Goal: Task Accomplishment & Management: Use online tool/utility

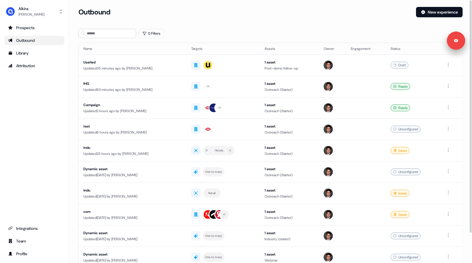
click at [258, 24] on div "Outbound New experience" at bounding box center [270, 15] width 384 height 17
click at [237, 20] on div "Outbound New experience" at bounding box center [270, 15] width 384 height 17
click at [37, 57] on link "Library" at bounding box center [35, 52] width 60 height 9
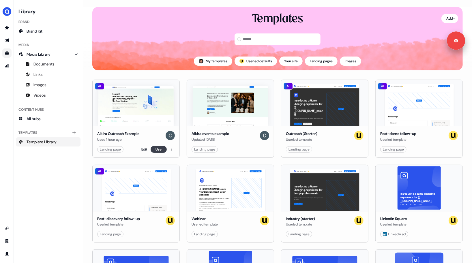
click at [158, 149] on button "Use" at bounding box center [159, 149] width 16 height 7
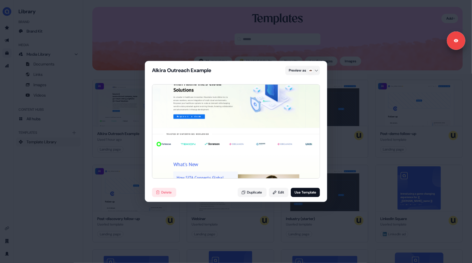
scroll to position [21, 0]
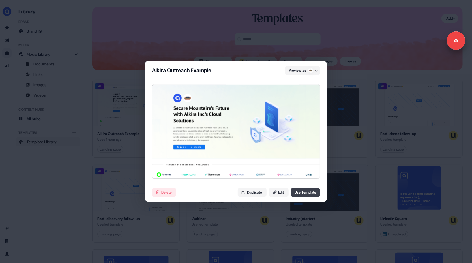
click at [303, 193] on button "Use Template" at bounding box center [305, 192] width 29 height 9
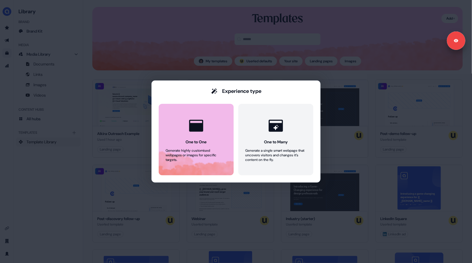
click at [200, 139] on button "One to One Generate highly customised webpages or images for specific targets." at bounding box center [196, 140] width 75 height 72
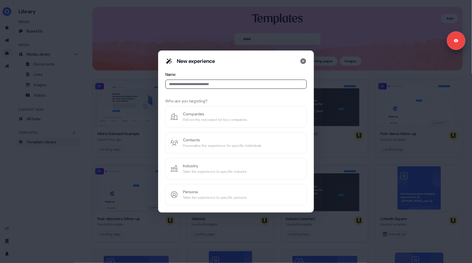
click at [192, 84] on input at bounding box center [235, 84] width 141 height 9
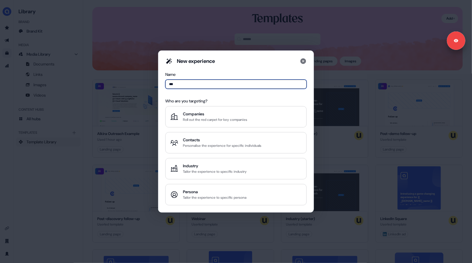
type input "****"
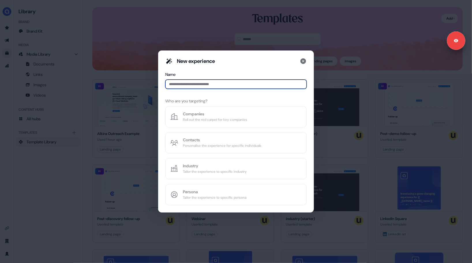
type input "*"
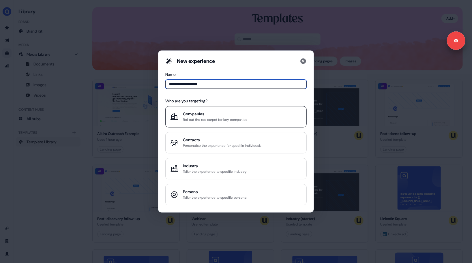
type input "**********"
click at [231, 117] on div "Roll out the red carpet for key companies" at bounding box center [215, 120] width 64 height 6
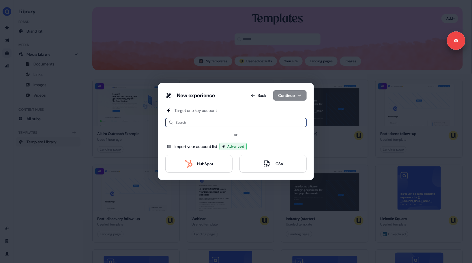
click at [216, 123] on input at bounding box center [235, 122] width 141 height 9
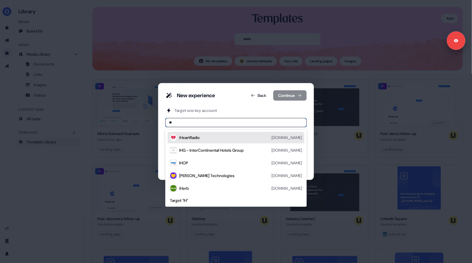
type input "***"
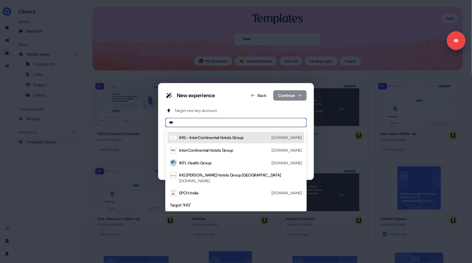
click at [223, 136] on div "IHG - InterContinental Hotels Group" at bounding box center [211, 138] width 64 height 6
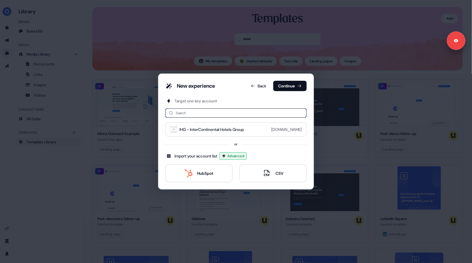
click at [204, 113] on input at bounding box center [235, 112] width 141 height 9
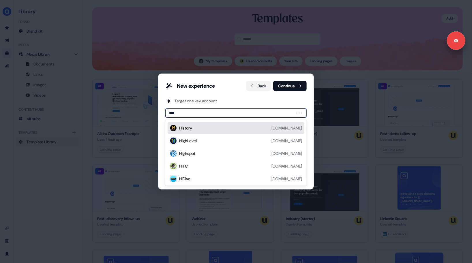
type input "*****"
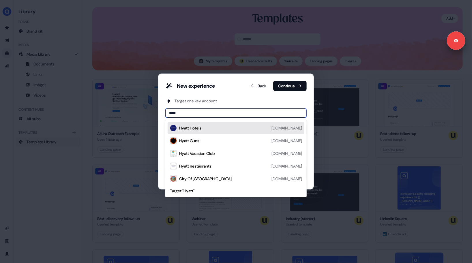
click at [235, 129] on div "Hyatt Hotels [DOMAIN_NAME]" at bounding box center [240, 128] width 123 height 7
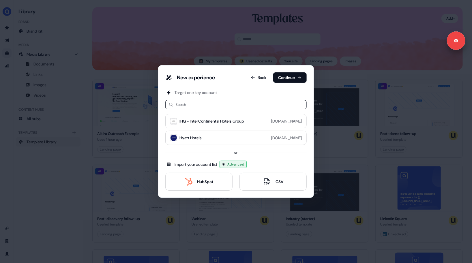
click at [239, 91] on div "Target one key account" at bounding box center [235, 93] width 141 height 6
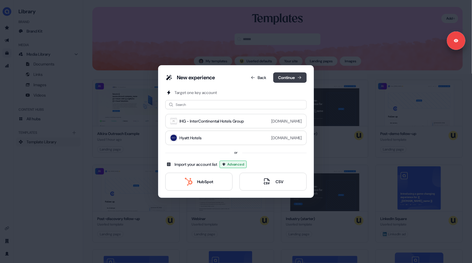
click at [287, 79] on button "Continue" at bounding box center [289, 77] width 33 height 10
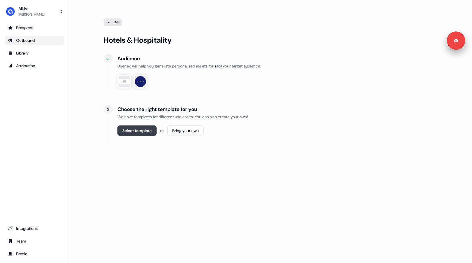
click at [146, 129] on button "Select template" at bounding box center [136, 131] width 39 height 10
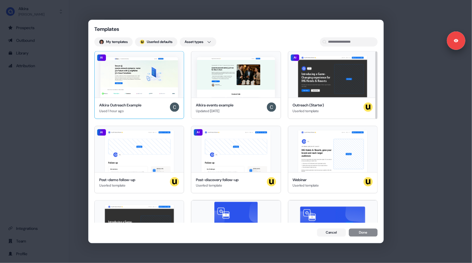
click at [144, 76] on img at bounding box center [139, 77] width 78 height 40
click at [364, 233] on button "Done" at bounding box center [363, 233] width 29 height 8
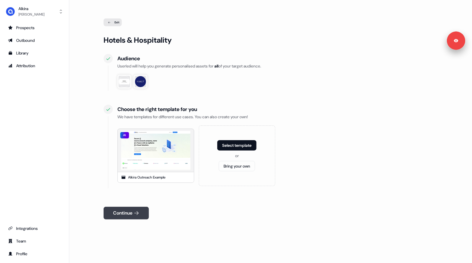
click at [126, 212] on button "Continue" at bounding box center [126, 213] width 45 height 13
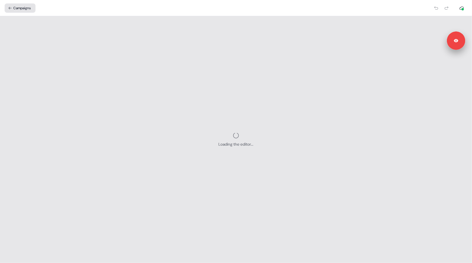
click at [18, 8] on button "Campaigns" at bounding box center [20, 7] width 31 height 9
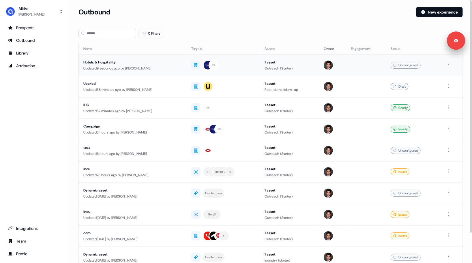
click at [154, 65] on div "Hotels & Hospitality" at bounding box center [132, 62] width 99 height 6
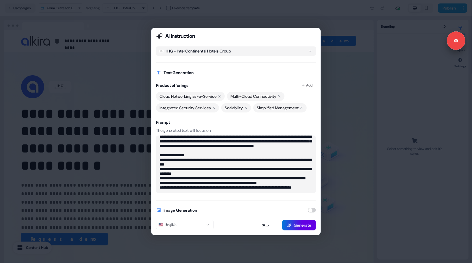
scroll to position [18, 0]
click at [233, 189] on textarea "**********" at bounding box center [236, 165] width 160 height 58
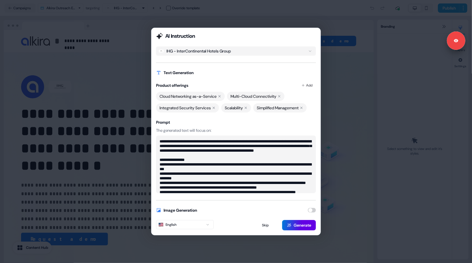
scroll to position [32, 0]
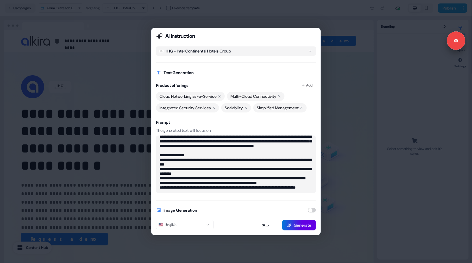
click at [182, 186] on textarea "**********" at bounding box center [236, 165] width 160 height 58
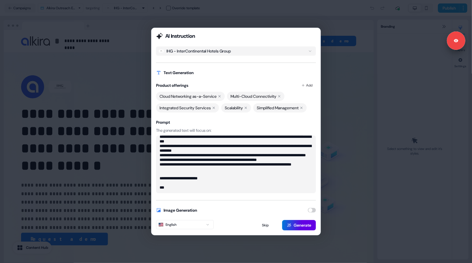
scroll to position [41, 0]
paste textarea "**********"
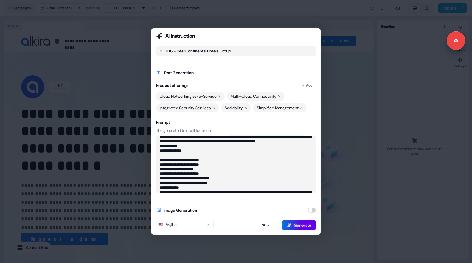
scroll to position [85, 0]
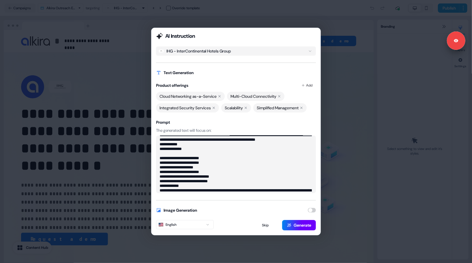
type textarea "**********"
click at [299, 225] on button "Generate" at bounding box center [299, 225] width 34 height 10
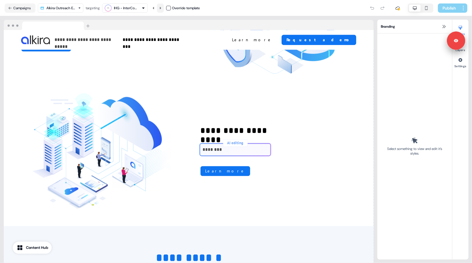
scroll to position [801, 0]
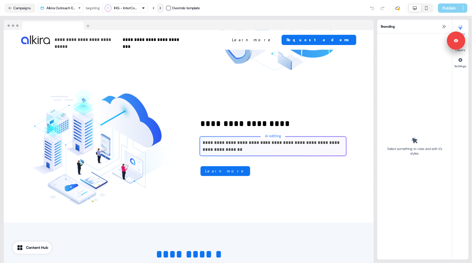
click at [162, 8] on icon at bounding box center [160, 7] width 3 height 3
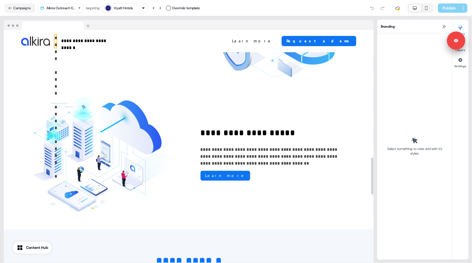
scroll to position [801, 0]
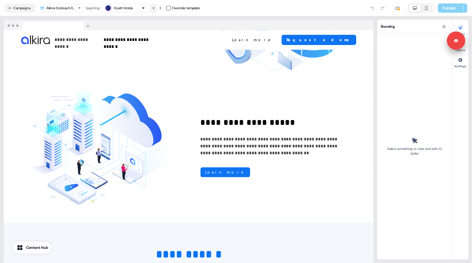
click at [155, 6] on icon at bounding box center [153, 7] width 3 height 3
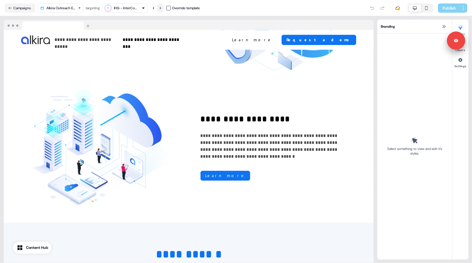
click at [161, 9] on icon at bounding box center [160, 8] width 1 height 2
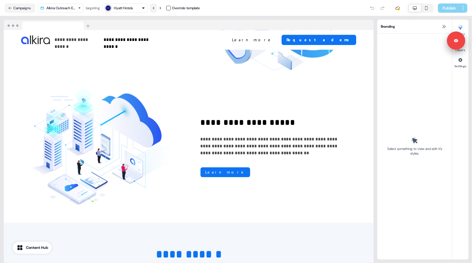
click at [154, 8] on icon at bounding box center [153, 8] width 1 height 2
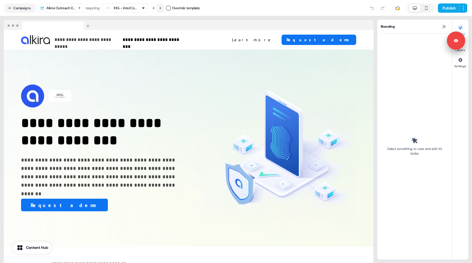
click at [162, 9] on icon at bounding box center [160, 7] width 3 height 3
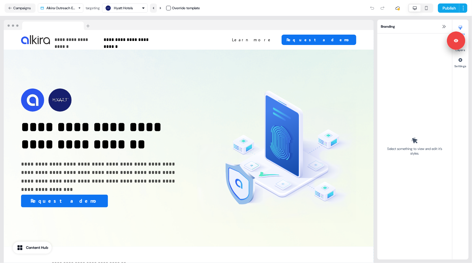
click at [155, 8] on icon at bounding box center [153, 7] width 3 height 3
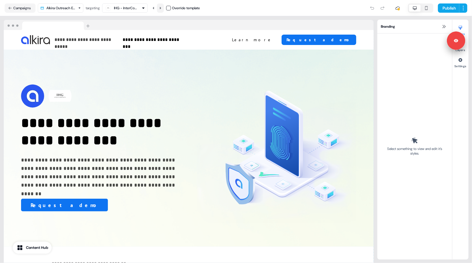
click at [161, 8] on icon at bounding box center [160, 8] width 1 height 2
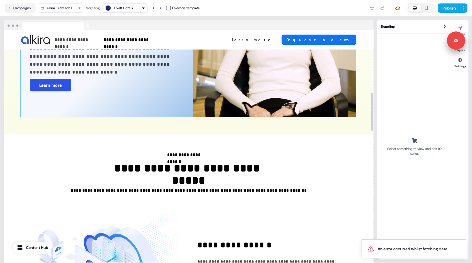
scroll to position [519, 0]
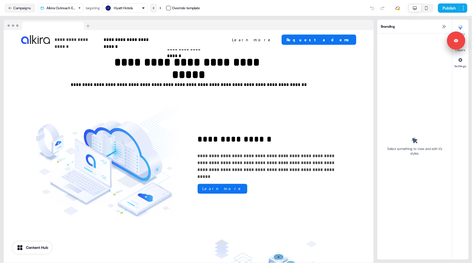
click at [155, 8] on icon at bounding box center [153, 7] width 3 height 3
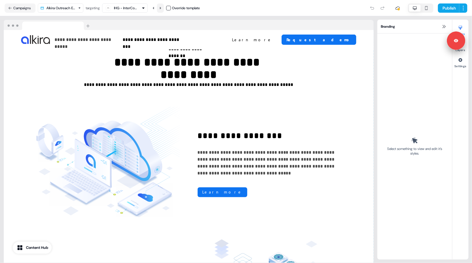
click at [162, 9] on icon at bounding box center [160, 7] width 3 height 3
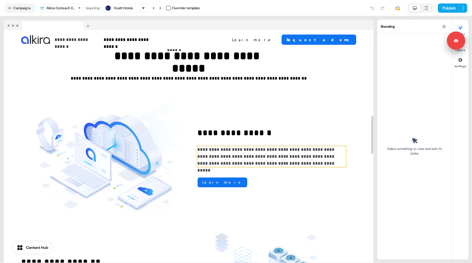
scroll to position [526, 0]
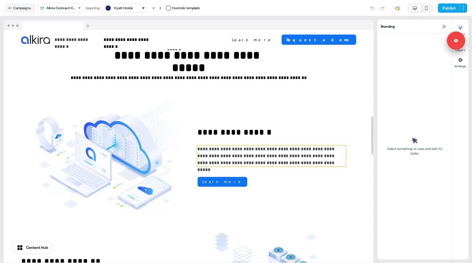
click at [248, 154] on p "**********" at bounding box center [271, 156] width 149 height 21
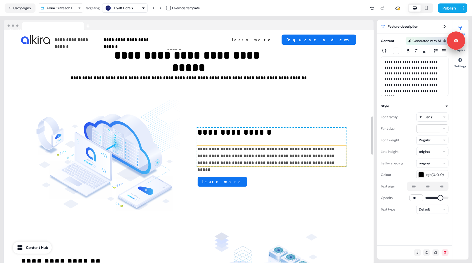
click at [245, 147] on p "**********" at bounding box center [271, 156] width 149 height 21
click at [267, 155] on p "**********" at bounding box center [271, 156] width 149 height 21
click at [297, 164] on p "**********" at bounding box center [271, 156] width 149 height 21
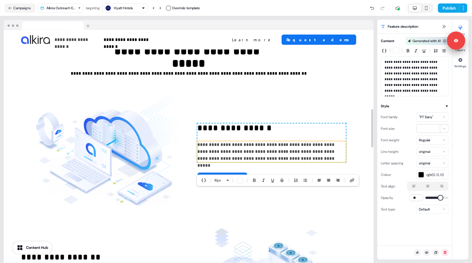
scroll to position [531, 0]
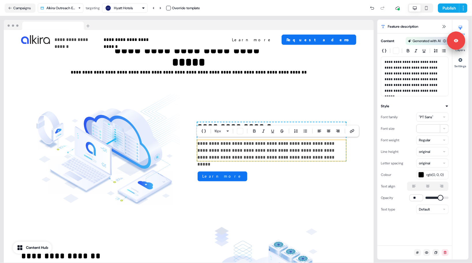
click at [279, 27] on div at bounding box center [189, 25] width 370 height 10
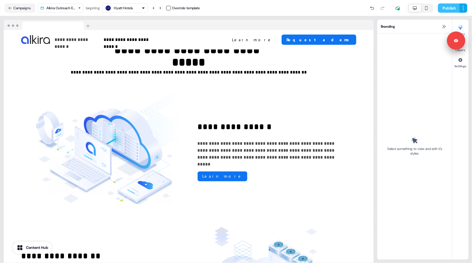
click at [445, 6] on button "Publish" at bounding box center [448, 7] width 21 height 9
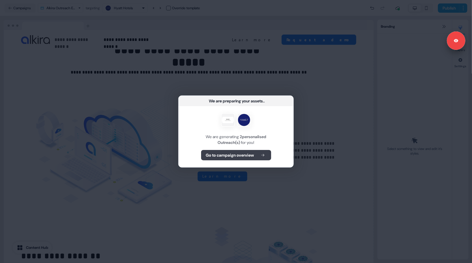
click at [233, 158] on b "Go to campaign overview" at bounding box center [230, 155] width 48 height 6
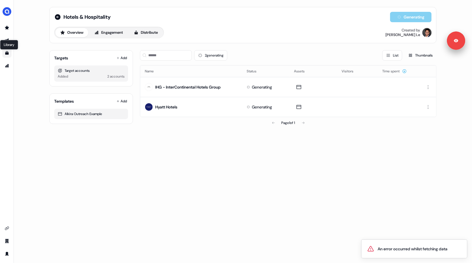
click at [7, 53] on icon "Go to templates" at bounding box center [6, 52] width 3 height 3
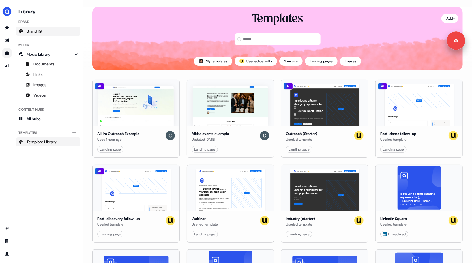
click at [36, 31] on span "Brand Kit" at bounding box center [35, 31] width 16 height 6
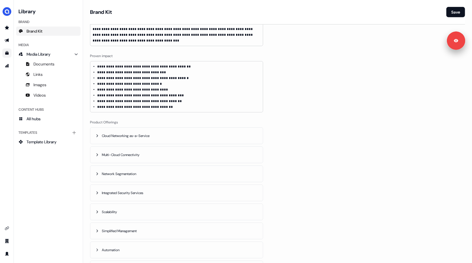
scroll to position [208, 0]
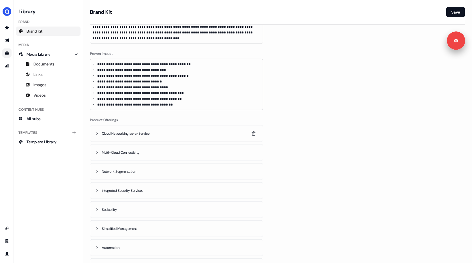
click at [100, 133] on div "Cloud Networking as-a-Service" at bounding box center [123, 134] width 56 height 6
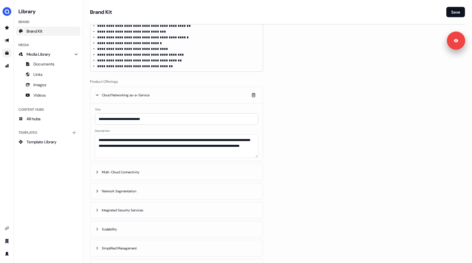
scroll to position [247, 0]
click at [96, 94] on icon "button" at bounding box center [97, 95] width 5 height 5
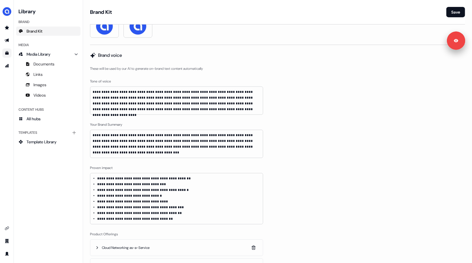
scroll to position [72, 0]
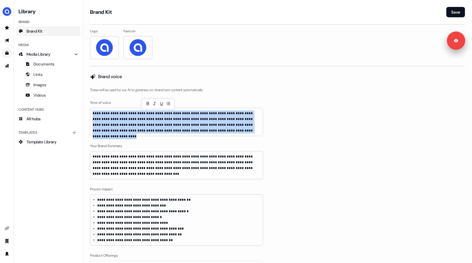
drag, startPoint x: 224, startPoint y: 132, endPoint x: 90, endPoint y: 111, distance: 135.5
click at [90, 111] on div "**********" at bounding box center [176, 122] width 173 height 28
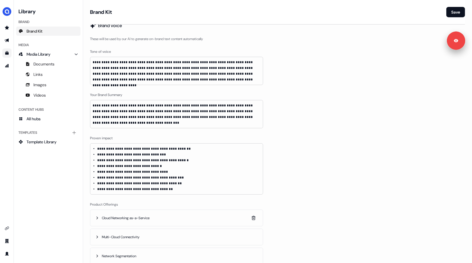
scroll to position [124, 0]
click at [230, 79] on p "**********" at bounding box center [177, 70] width 168 height 23
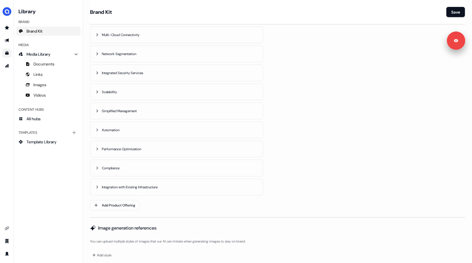
scroll to position [335, 0]
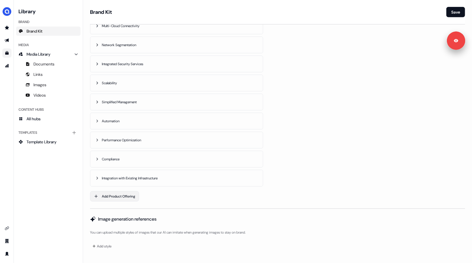
click at [118, 197] on button "Add Product Offering" at bounding box center [114, 196] width 49 height 10
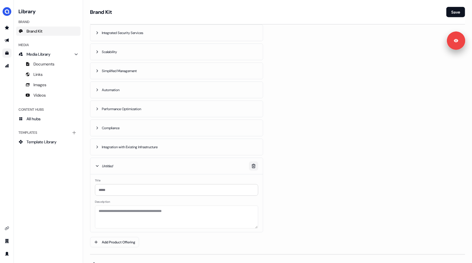
scroll to position [366, 0]
click at [253, 166] on icon "Delete offering" at bounding box center [253, 166] width 5 height 5
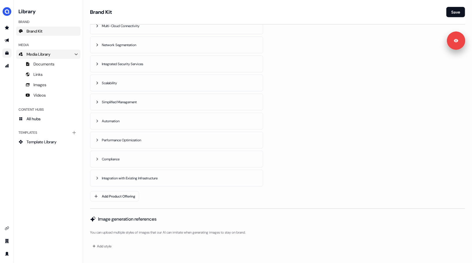
click at [45, 57] on span "Media Library" at bounding box center [39, 54] width 24 height 6
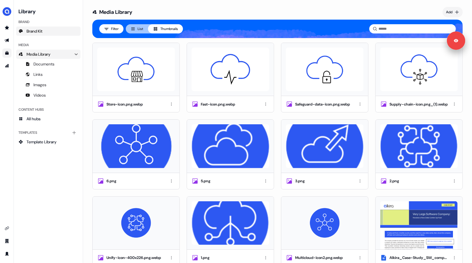
click at [44, 31] on link "Brand Kit" at bounding box center [48, 31] width 64 height 9
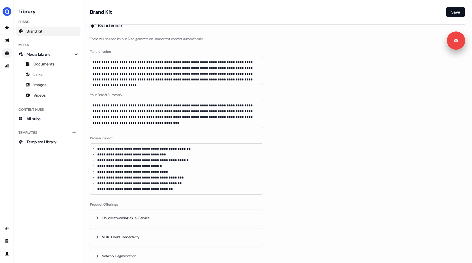
scroll to position [124, 0]
click at [7, 39] on icon "Go to outbound experience" at bounding box center [7, 40] width 5 height 5
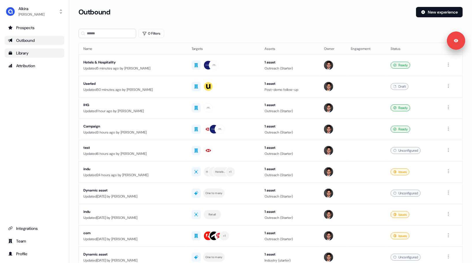
click at [29, 52] on div "Library" at bounding box center [34, 53] width 53 height 6
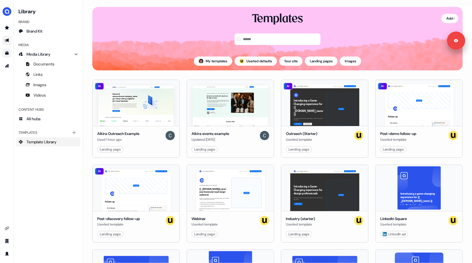
click at [8, 42] on icon "Go to outbound experience" at bounding box center [7, 41] width 4 height 4
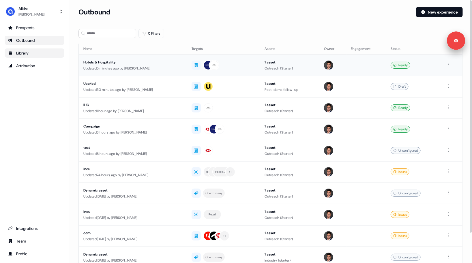
click at [138, 66] on div "Updated 5 minutes ago by [PERSON_NAME]" at bounding box center [132, 68] width 99 height 6
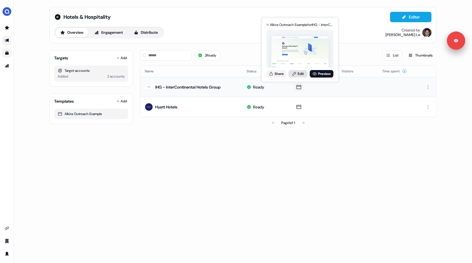
click at [299, 74] on link "Edit" at bounding box center [298, 74] width 19 height 8
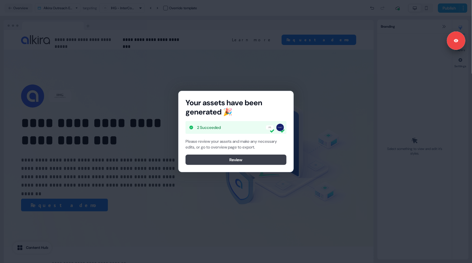
click at [246, 154] on div "Please review your assets and make any necessary edits, or go to overview page …" at bounding box center [236, 151] width 101 height 27
click at [246, 156] on button "Review" at bounding box center [236, 160] width 101 height 10
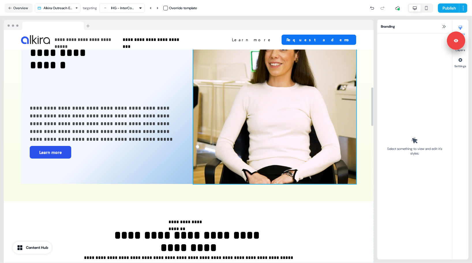
scroll to position [346, 0]
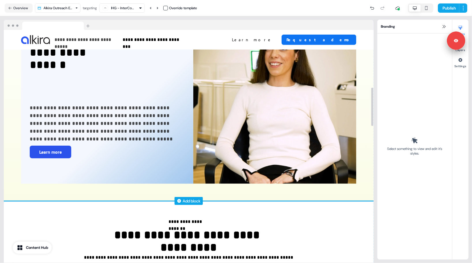
click at [192, 200] on div "Add block" at bounding box center [192, 201] width 18 height 6
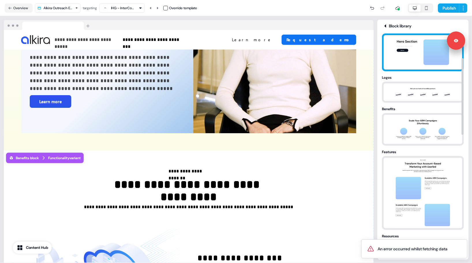
scroll to position [76, 0]
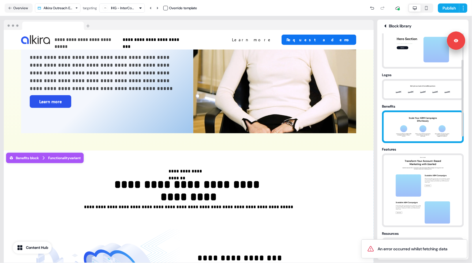
click at [417, 117] on img at bounding box center [423, 126] width 61 height 29
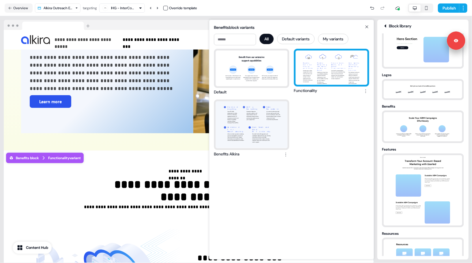
click at [324, 67] on div "Rapidly Connect Stores and Sites Connect your entire supply chain end-to-end, f…" at bounding box center [332, 67] width 72 height 34
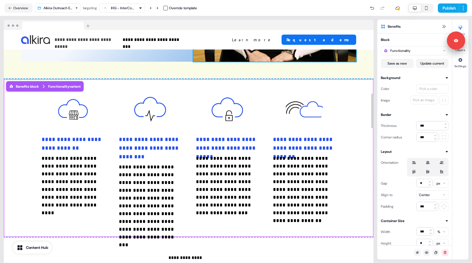
scroll to position [470, 0]
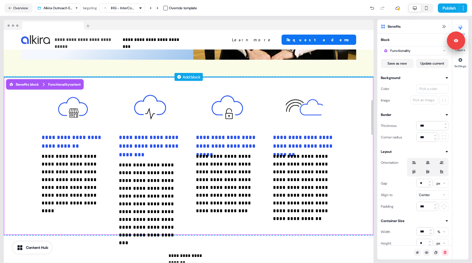
click at [192, 77] on div "Add block" at bounding box center [192, 77] width 18 height 6
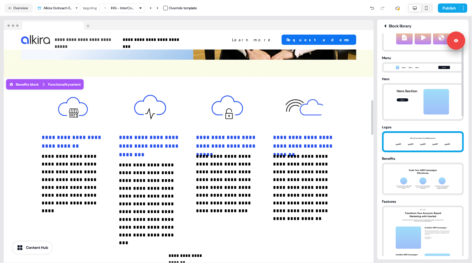
scroll to position [27, 0]
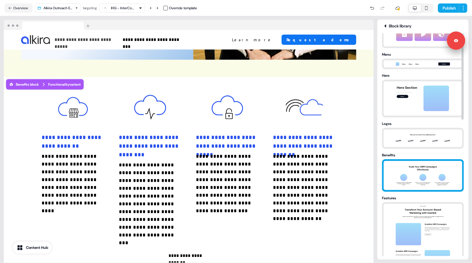
click at [422, 175] on img at bounding box center [423, 175] width 61 height 29
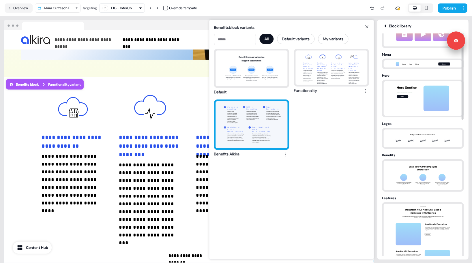
click at [243, 113] on div "Connect Anything From SD-WAN deployments to data centers to industrial applicat…" at bounding box center [252, 124] width 72 height 47
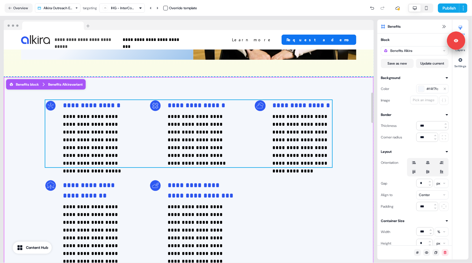
scroll to position [479, 0]
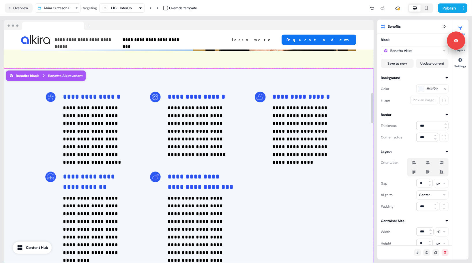
click at [349, 112] on div "**********" at bounding box center [189, 173] width 370 height 211
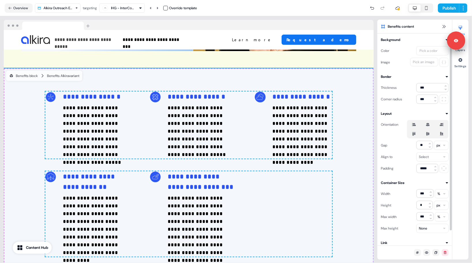
click at [445, 30] on div "Benefits content" at bounding box center [414, 27] width 75 height 14
click at [444, 26] on icon at bounding box center [444, 26] width 5 height 5
click at [444, 26] on icon at bounding box center [444, 26] width 3 height 3
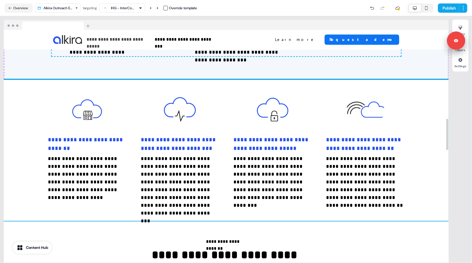
scroll to position [662, 0]
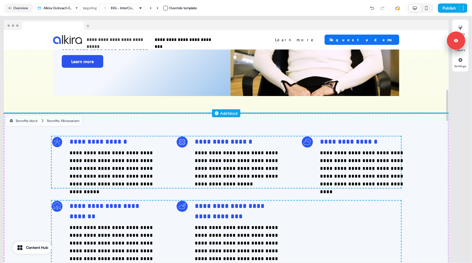
click at [223, 114] on div "Add block" at bounding box center [229, 113] width 18 height 6
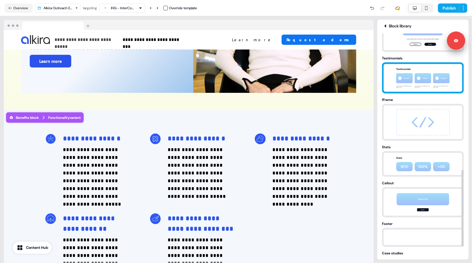
scroll to position [396, 0]
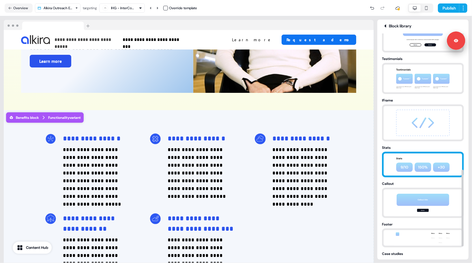
click at [420, 164] on img at bounding box center [423, 164] width 61 height 22
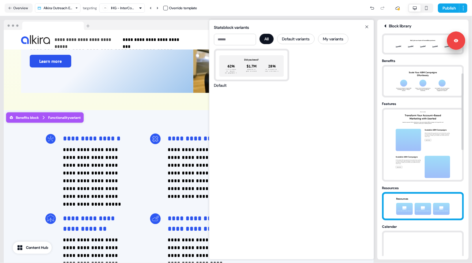
scroll to position [113, 0]
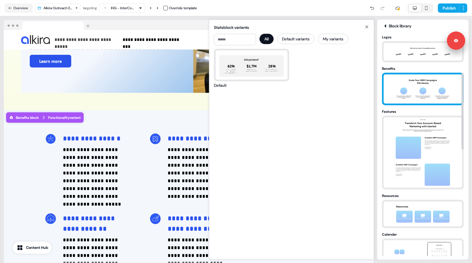
click at [421, 83] on img at bounding box center [423, 88] width 61 height 29
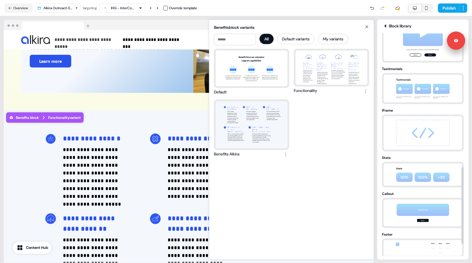
scroll to position [389, 0]
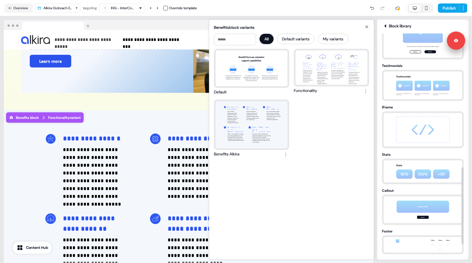
click at [366, 27] on icon at bounding box center [367, 27] width 7 height 5
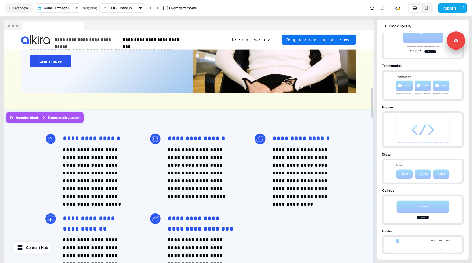
click at [366, 147] on div "**********" at bounding box center [189, 215] width 370 height 211
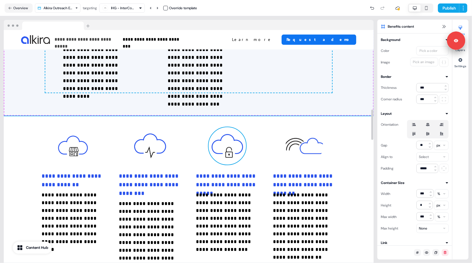
scroll to position [644, 0]
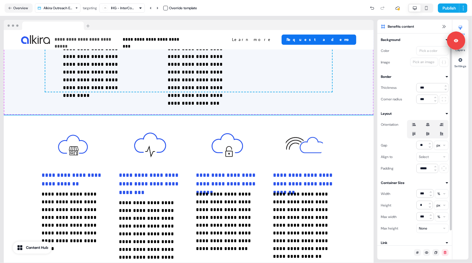
click at [463, 52] on div "Styles Layers Settings" at bounding box center [460, 140] width 16 height 240
click at [463, 49] on button "Layers" at bounding box center [460, 45] width 16 height 13
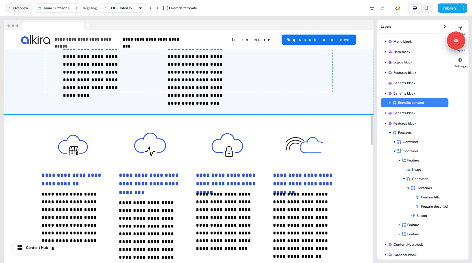
click at [354, 145] on div "**********" at bounding box center [189, 194] width 370 height 158
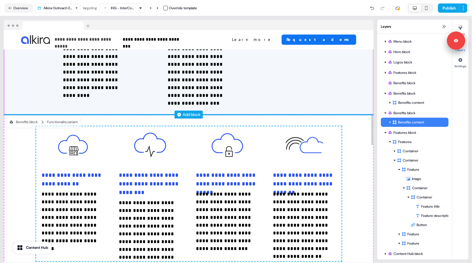
click at [183, 115] on div "Add block" at bounding box center [192, 115] width 18 height 6
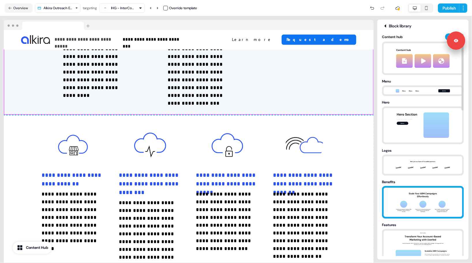
click at [411, 194] on img at bounding box center [423, 202] width 61 height 29
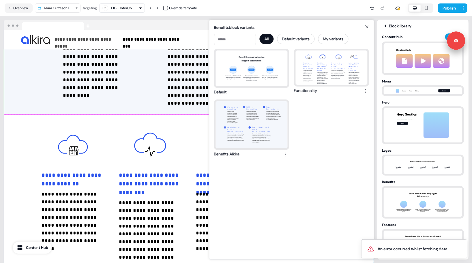
click at [366, 26] on icon at bounding box center [367, 27] width 7 height 5
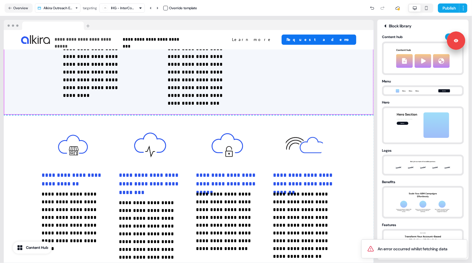
click at [326, 12] on div "Publish" at bounding box center [332, 8] width 270 height 12
click at [21, 7] on button "Overview" at bounding box center [19, 7] width 28 height 9
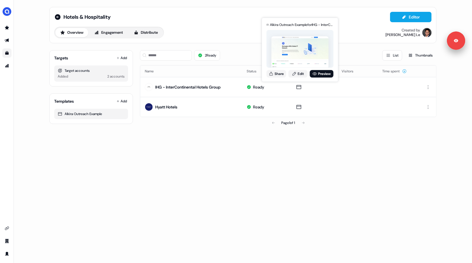
click at [220, 33] on div "Overview Engagement Distribute Created by [PERSON_NAME]" at bounding box center [242, 33] width 377 height 12
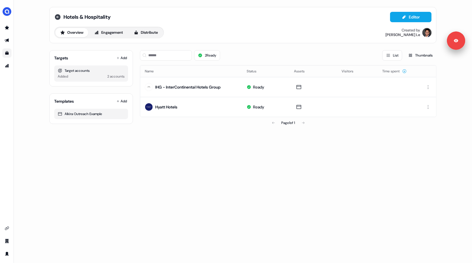
click at [59, 16] on icon at bounding box center [58, 17] width 6 height 6
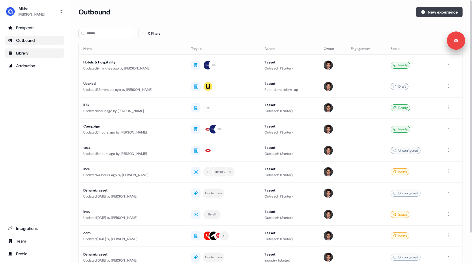
click at [430, 12] on button "New experience" at bounding box center [439, 12] width 47 height 10
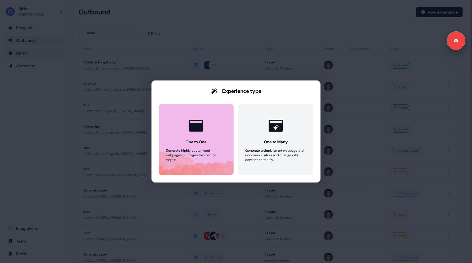
click at [217, 123] on button "One to One Generate highly customised webpages or images for specific targets." at bounding box center [196, 140] width 75 height 72
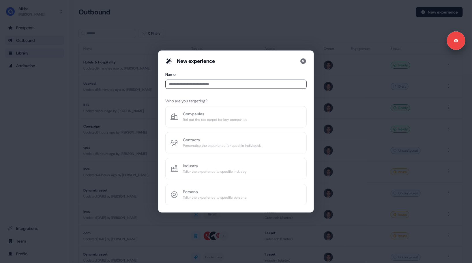
click at [191, 86] on input at bounding box center [235, 84] width 141 height 9
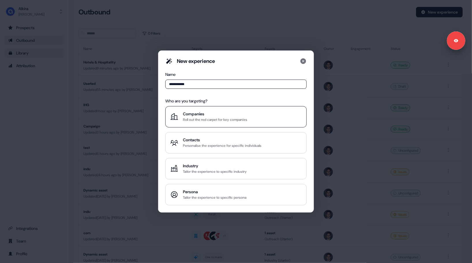
type input "**********"
click at [204, 112] on div "Companies" at bounding box center [215, 114] width 64 height 6
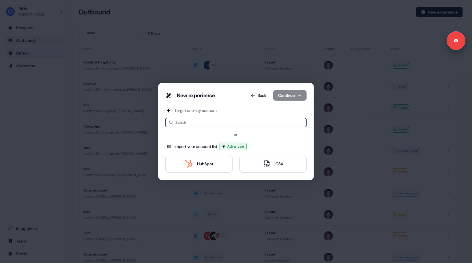
click at [201, 122] on input at bounding box center [235, 122] width 141 height 9
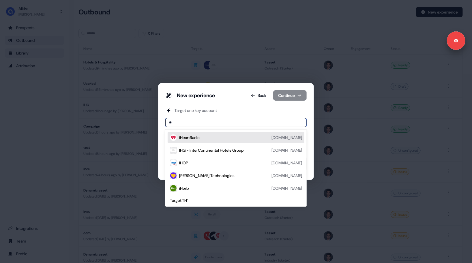
type input "***"
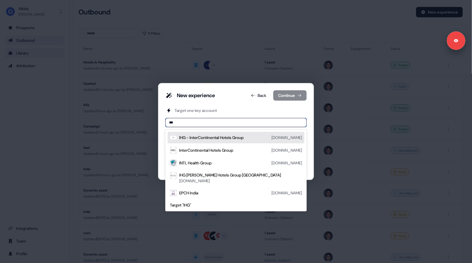
click at [204, 135] on div "IHG - InterContinental Hotels Group" at bounding box center [211, 138] width 64 height 6
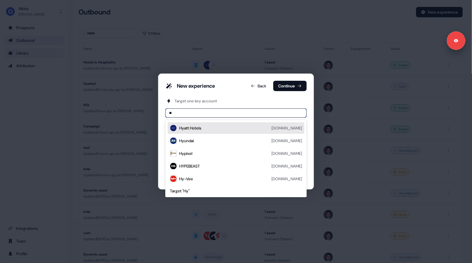
type input "***"
click at [217, 131] on div "Hyatt Hotels [DOMAIN_NAME]" at bounding box center [240, 128] width 123 height 7
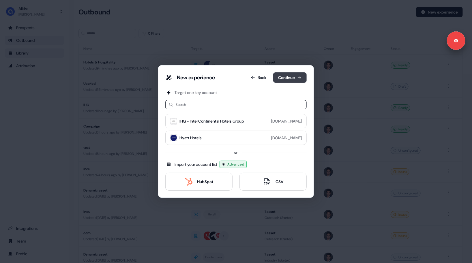
click at [290, 78] on button "Continue" at bounding box center [289, 77] width 33 height 10
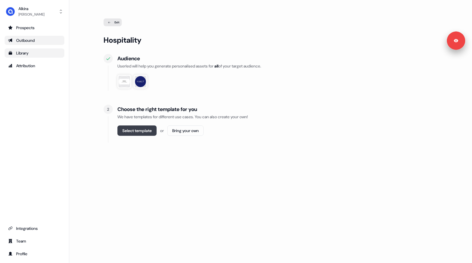
click at [135, 131] on button "Select template" at bounding box center [136, 131] width 39 height 10
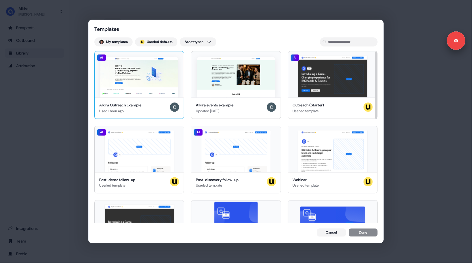
click at [146, 93] on img at bounding box center [139, 77] width 78 height 40
click at [360, 233] on button "Done" at bounding box center [363, 233] width 29 height 8
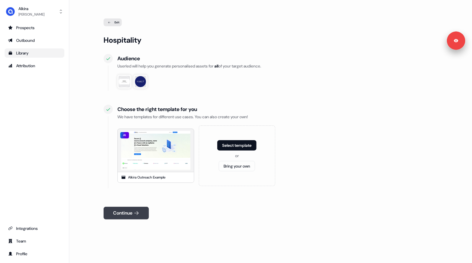
click at [129, 211] on button "Continue" at bounding box center [126, 213] width 45 height 13
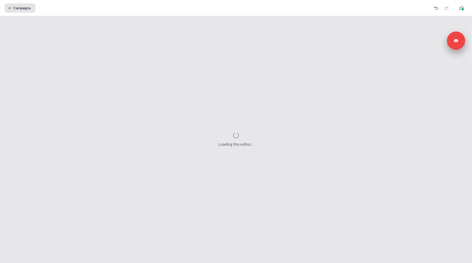
click at [23, 8] on button "Campaigns" at bounding box center [20, 7] width 31 height 9
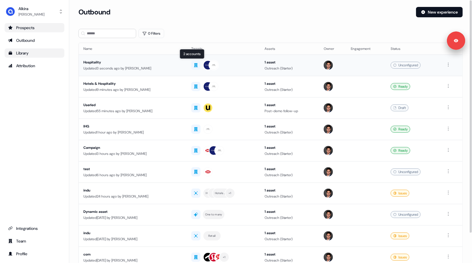
click at [156, 68] on div "Updated 3 seconds ago by [PERSON_NAME]" at bounding box center [132, 68] width 99 height 6
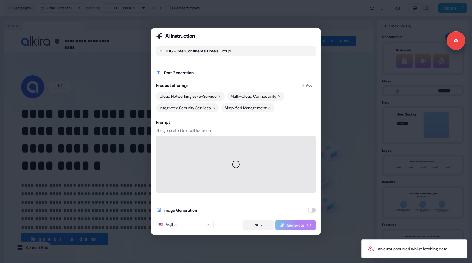
click at [256, 223] on button "Skip" at bounding box center [258, 225] width 31 height 10
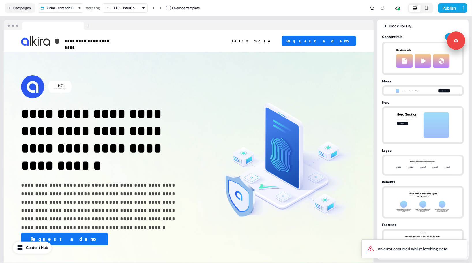
click at [355, 25] on div at bounding box center [189, 25] width 370 height 10
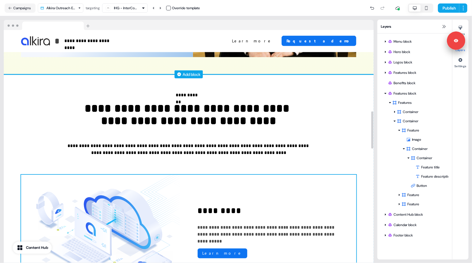
scroll to position [490, 0]
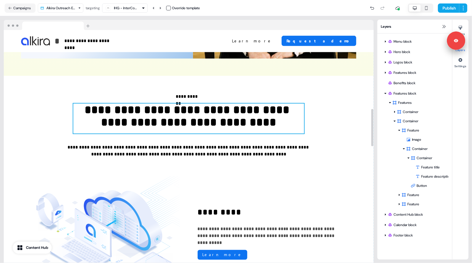
click at [185, 120] on p "**********" at bounding box center [188, 119] width 231 height 30
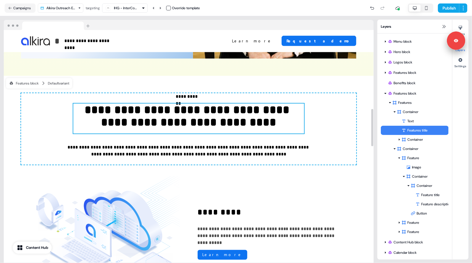
click at [177, 116] on p "**********" at bounding box center [188, 119] width 231 height 30
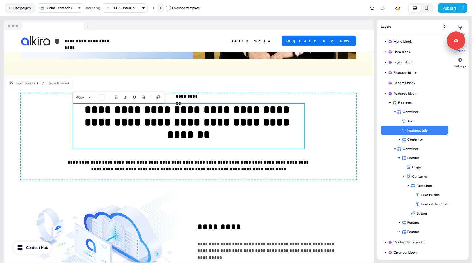
click at [162, 9] on icon at bounding box center [160, 7] width 3 height 3
click at [154, 8] on icon at bounding box center [153, 8] width 1 height 2
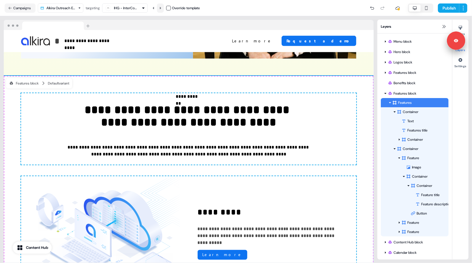
click at [162, 9] on icon at bounding box center [160, 7] width 3 height 3
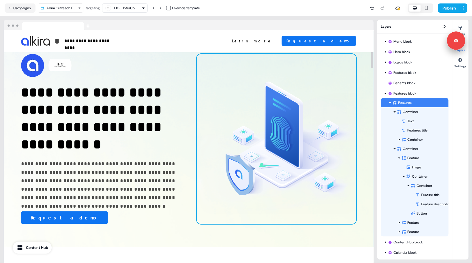
scroll to position [24, 0]
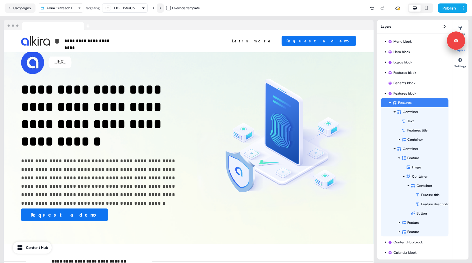
click at [163, 10] on button at bounding box center [160, 7] width 7 height 9
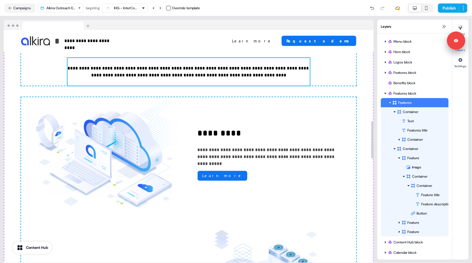
scroll to position [572, 0]
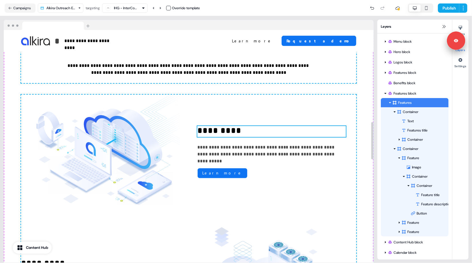
click at [212, 137] on p "*********" at bounding box center [271, 131] width 149 height 11
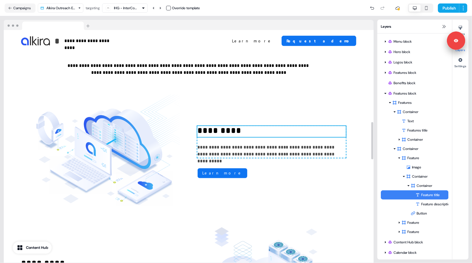
click at [212, 137] on p "*********" at bounding box center [271, 131] width 149 height 11
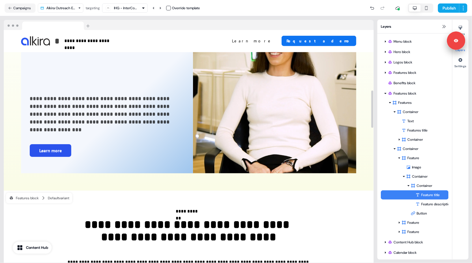
scroll to position [375, 0]
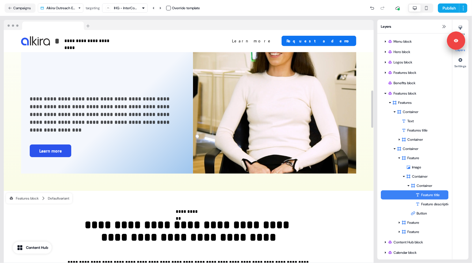
click at [129, 11] on div "IHG - InterContinental Hotels Group" at bounding box center [121, 8] width 32 height 7
click at [169, 21] on div at bounding box center [189, 25] width 370 height 10
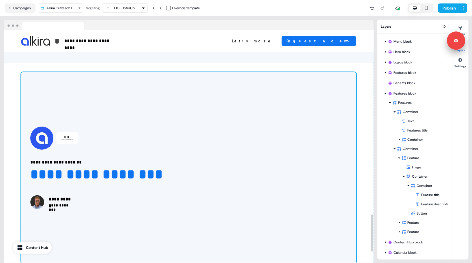
scroll to position [1146, 0]
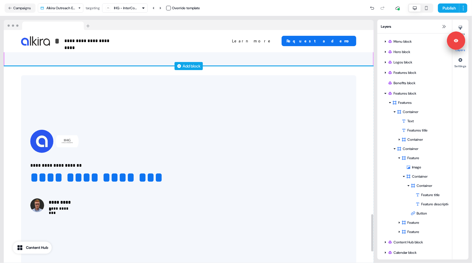
click at [194, 69] on div "Add block" at bounding box center [192, 66] width 18 height 6
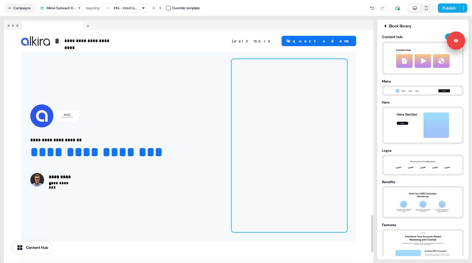
scroll to position [1175, 0]
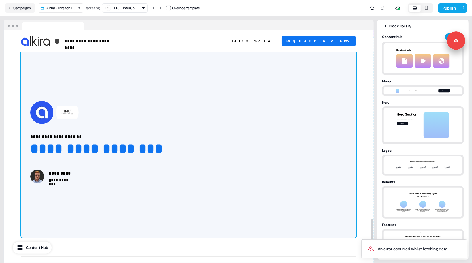
click at [204, 68] on div "**********" at bounding box center [188, 142] width 335 height 192
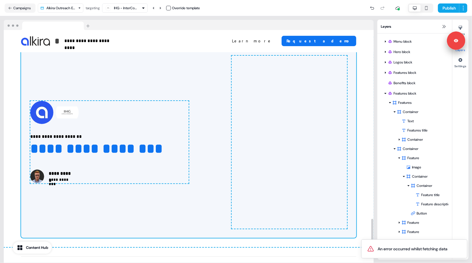
scroll to position [16, 0]
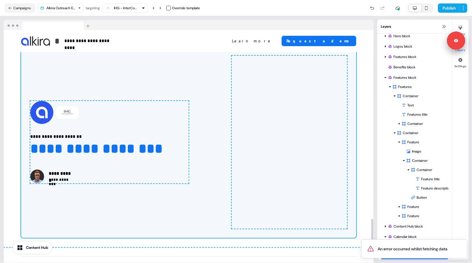
click at [231, 58] on div "**********" at bounding box center [188, 142] width 335 height 192
click at [460, 51] on button "Layers" at bounding box center [460, 45] width 16 height 13
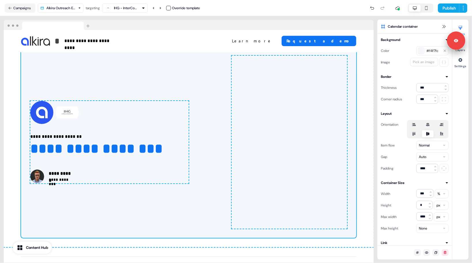
click at [461, 117] on div "Styles Layers Settings" at bounding box center [460, 140] width 16 height 240
drag, startPoint x: 457, startPoint y: 40, endPoint x: 458, endPoint y: 215, distance: 174.5
click at [458, 215] on body "**********" at bounding box center [236, 131] width 472 height 263
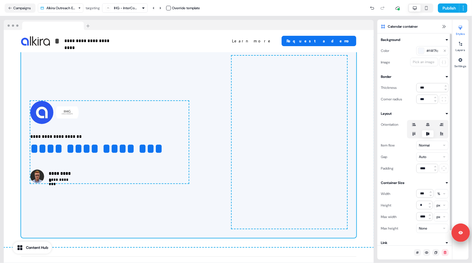
click at [463, 115] on div "Styles Layers Settings" at bounding box center [460, 140] width 16 height 240
click at [458, 45] on icon at bounding box center [460, 44] width 5 height 5
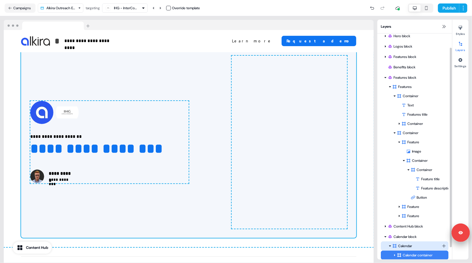
click at [409, 247] on div "Calendar" at bounding box center [416, 246] width 49 height 6
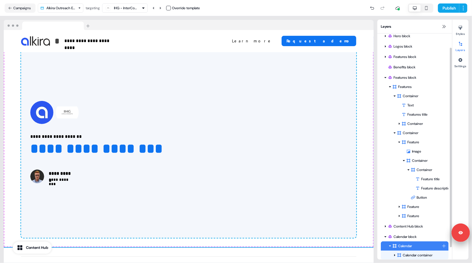
scroll to position [1173, 0]
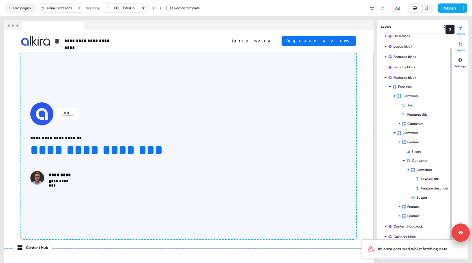
click at [460, 30] on icon at bounding box center [460, 27] width 5 height 5
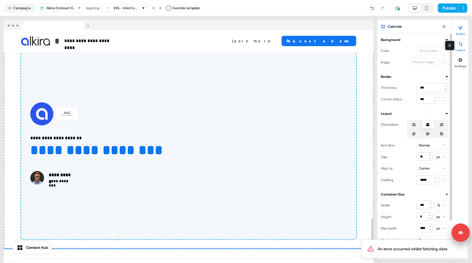
click at [460, 46] on div at bounding box center [460, 43] width 9 height 9
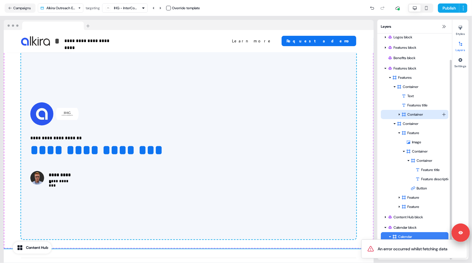
scroll to position [29, 0]
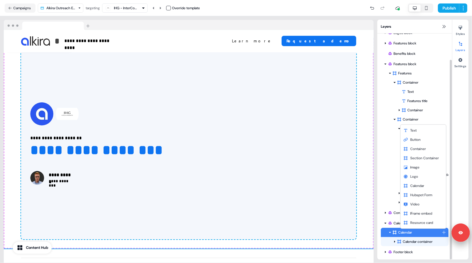
click at [444, 231] on html "**********" at bounding box center [236, 131] width 472 height 263
click at [415, 213] on span "IFrame embed" at bounding box center [421, 213] width 22 height 5
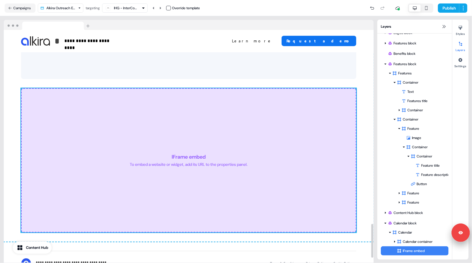
scroll to position [1334, 0]
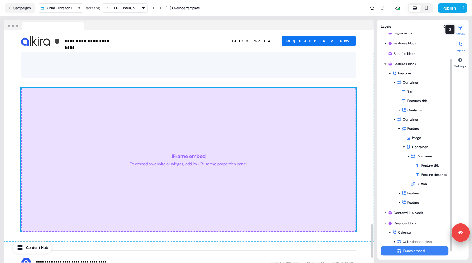
click at [460, 25] on icon at bounding box center [460, 27] width 5 height 5
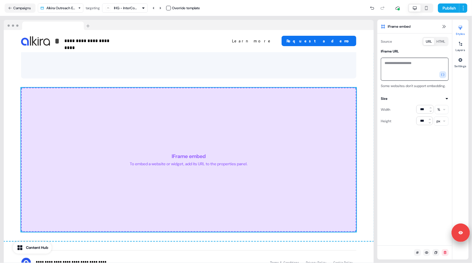
click at [400, 62] on textarea at bounding box center [415, 69] width 68 height 23
click at [443, 41] on button "HTML" at bounding box center [440, 41] width 13 height 7
click at [427, 40] on button "URL" at bounding box center [429, 41] width 11 height 7
click at [440, 39] on button "HTML" at bounding box center [440, 41] width 13 height 7
click at [430, 41] on button "URL" at bounding box center [429, 41] width 11 height 7
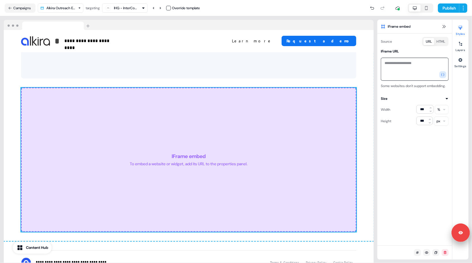
click at [399, 66] on textarea at bounding box center [415, 69] width 68 height 23
click at [217, 148] on div "IFrame embed To embed a website or widget, add its URL to the properties panel." at bounding box center [188, 160] width 335 height 144
click at [412, 72] on textarea at bounding box center [415, 69] width 68 height 23
paste textarea "**********"
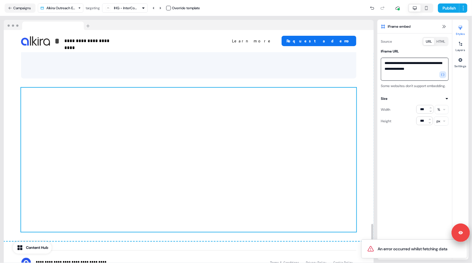
type textarea "**********"
click at [320, 155] on div at bounding box center [188, 160] width 335 height 144
click at [335, 144] on div at bounding box center [188, 160] width 335 height 144
click at [424, 125] on input "***" at bounding box center [424, 121] width 16 height 9
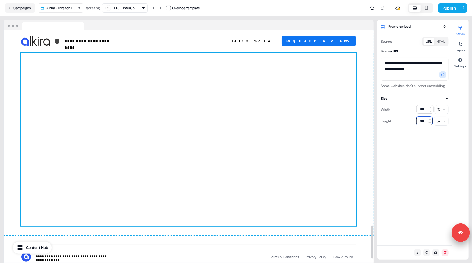
scroll to position [1369, 0]
type input "***"
click at [20, 151] on div "**********" at bounding box center [189, 39] width 370 height 392
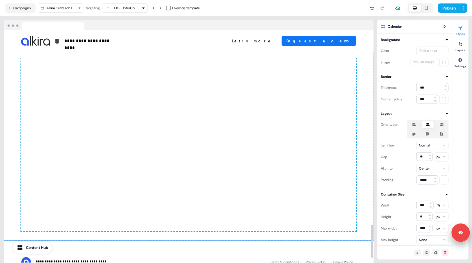
scroll to position [1366, 0]
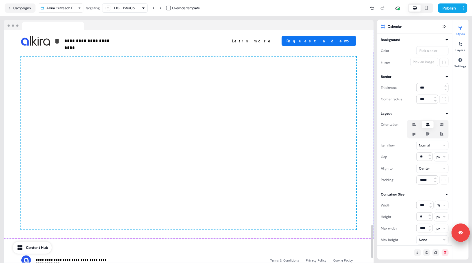
click at [324, 82] on div at bounding box center [188, 143] width 335 height 173
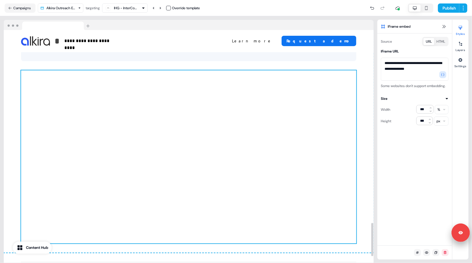
scroll to position [1347, 0]
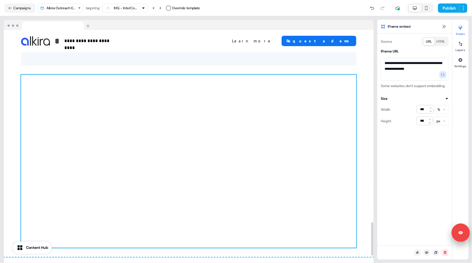
click at [368, 89] on div "**********" at bounding box center [189, 61] width 370 height 392
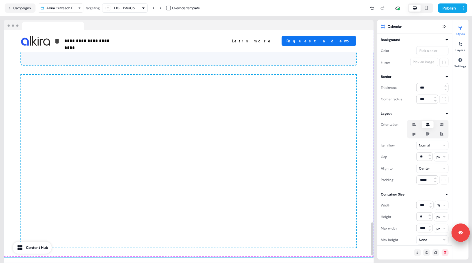
click at [346, 96] on div at bounding box center [188, 161] width 335 height 173
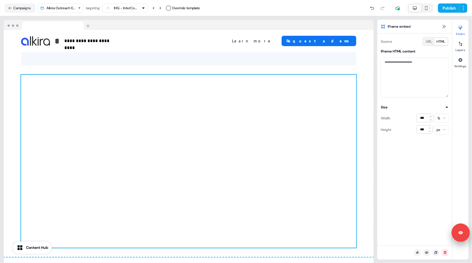
click at [441, 41] on button "HTML" at bounding box center [440, 41] width 13 height 7
click at [403, 65] on textarea at bounding box center [415, 78] width 68 height 40
click at [398, 68] on textarea at bounding box center [415, 78] width 68 height 40
paste textarea "**********"
type textarea "**********"
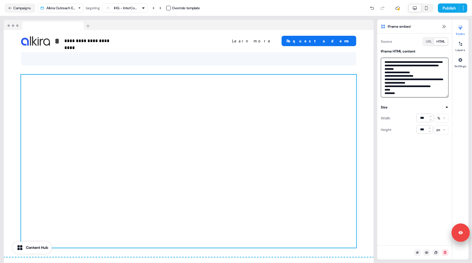
scroll to position [11, 0]
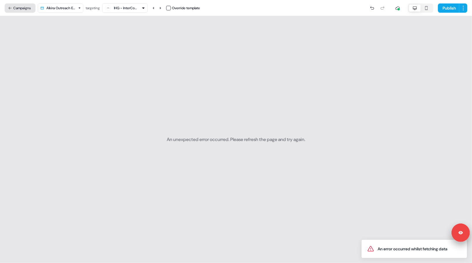
click at [25, 7] on button "Campaigns" at bounding box center [20, 7] width 31 height 9
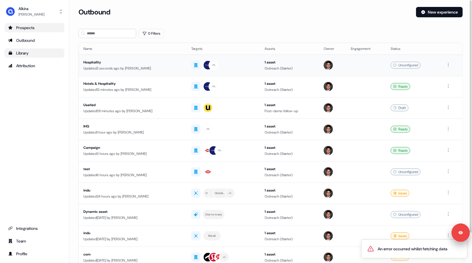
click at [148, 67] on div "Updated 2 seconds ago by [PERSON_NAME]" at bounding box center [132, 68] width 99 height 6
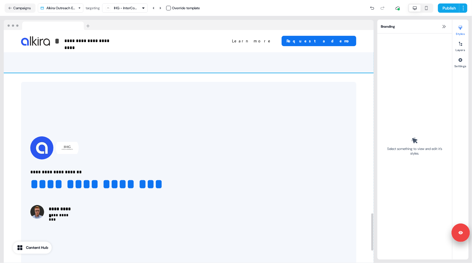
scroll to position [1140, 0]
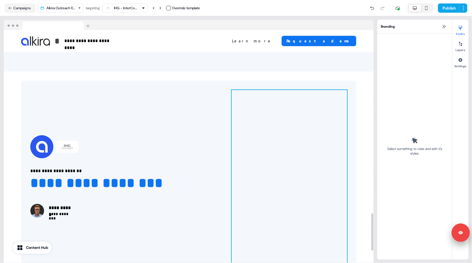
click at [232, 93] on div "To pick up a draggable item, press the space bar. While dragging, use the arrow…" at bounding box center [289, 176] width 115 height 173
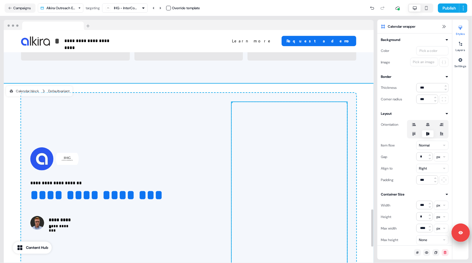
scroll to position [1166, 0]
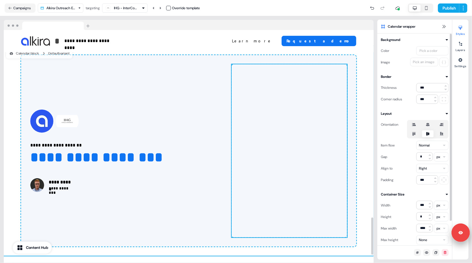
click at [364, 102] on div "**********" at bounding box center [189, 151] width 370 height 210
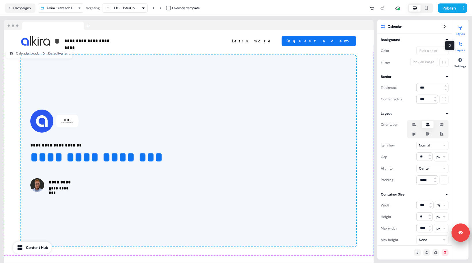
click at [461, 44] on icon at bounding box center [460, 44] width 3 height 4
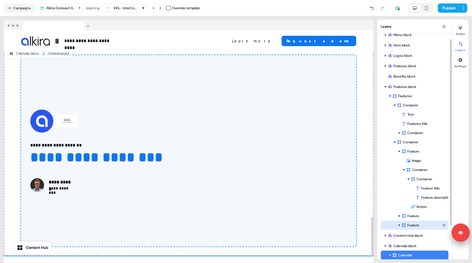
scroll to position [48, 0]
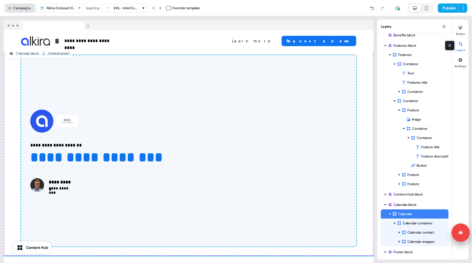
click at [12, 5] on button "Campaigns" at bounding box center [20, 7] width 31 height 9
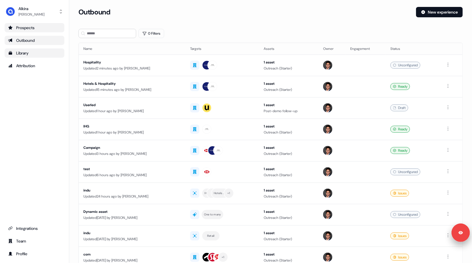
click at [17, 38] on div "Outbound" at bounding box center [34, 41] width 53 height 6
click at [38, 231] on div "Integrations" at bounding box center [34, 229] width 53 height 6
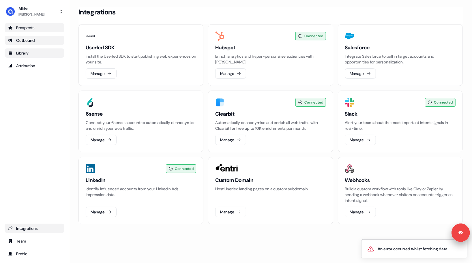
click at [26, 42] on div "Outbound" at bounding box center [34, 41] width 53 height 6
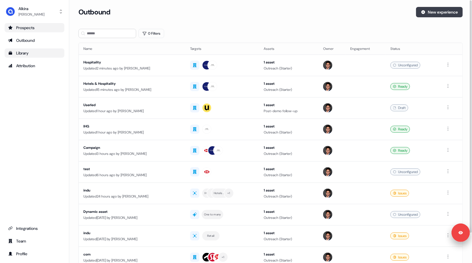
click at [439, 12] on button "New experience" at bounding box center [439, 12] width 47 height 10
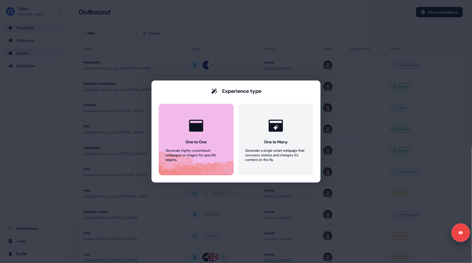
click at [195, 126] on icon at bounding box center [196, 126] width 14 height 12
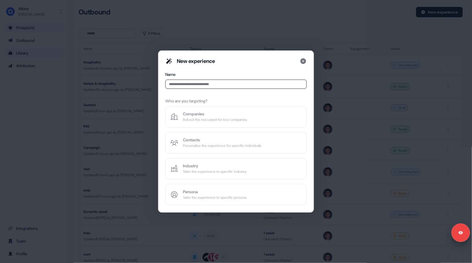
click at [191, 84] on input at bounding box center [235, 84] width 141 height 9
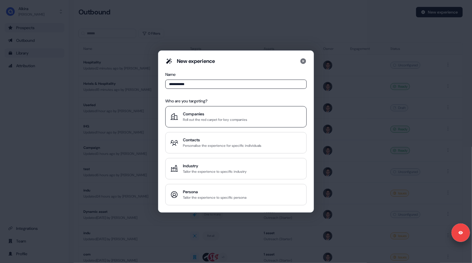
type input "**********"
click at [210, 118] on div "Roll out the red carpet for key companies" at bounding box center [215, 120] width 64 height 6
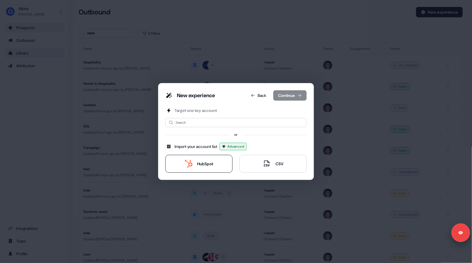
click at [196, 164] on div "HubSpot" at bounding box center [199, 164] width 29 height 8
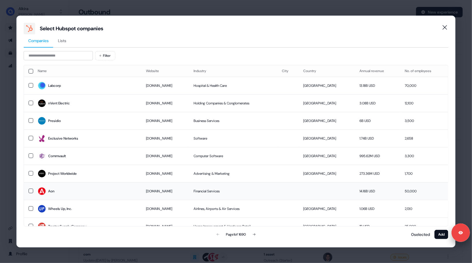
click at [33, 191] on button "button" at bounding box center [31, 191] width 5 height 5
click at [30, 173] on button "button" at bounding box center [31, 173] width 5 height 5
click at [31, 158] on button "button" at bounding box center [31, 155] width 5 height 5
click at [31, 157] on button "button" at bounding box center [31, 156] width 5 height 5
click at [31, 173] on button "button" at bounding box center [31, 173] width 5 height 5
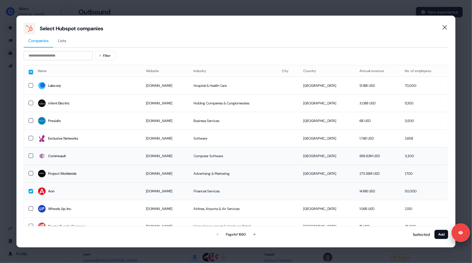
click at [31, 194] on td at bounding box center [28, 191] width 9 height 18
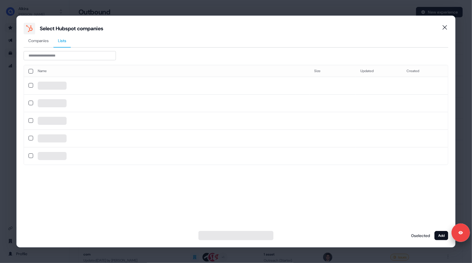
click at [63, 38] on button "Lists" at bounding box center [62, 40] width 18 height 13
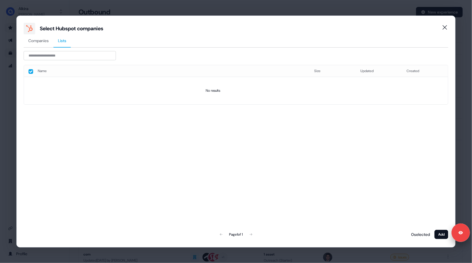
click at [31, 71] on button "button" at bounding box center [31, 71] width 5 height 5
click at [41, 41] on span "Companies" at bounding box center [38, 41] width 20 height 6
click at [61, 42] on span "Lists" at bounding box center [62, 41] width 8 height 6
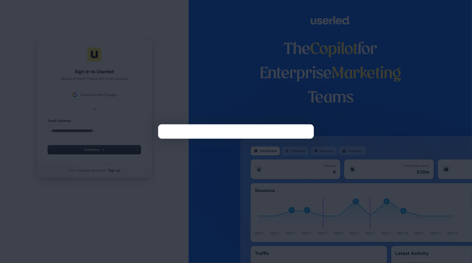
click at [181, 23] on div at bounding box center [236, 131] width 472 height 263
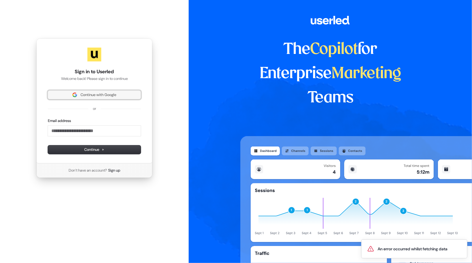
click at [89, 97] on span "Continue with Google" at bounding box center [98, 94] width 36 height 5
